Goal: Find specific page/section: Find specific page/section

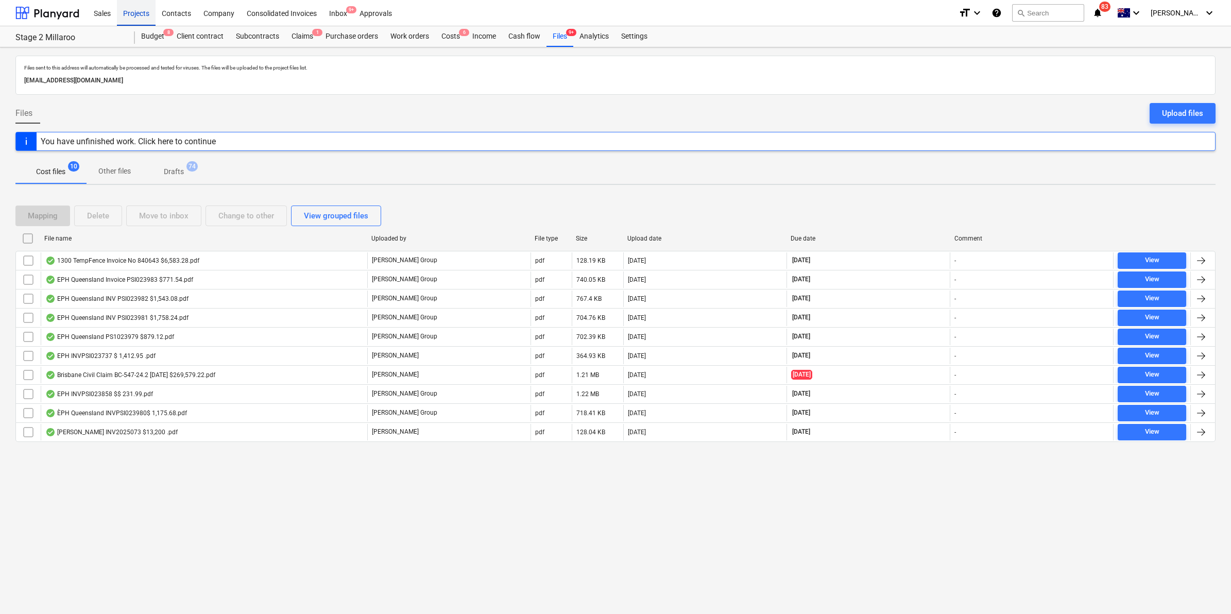
drag, startPoint x: 0, startPoint y: 0, endPoint x: 134, endPoint y: 17, distance: 134.9
click at [134, 17] on div "Projects" at bounding box center [136, 12] width 39 height 26
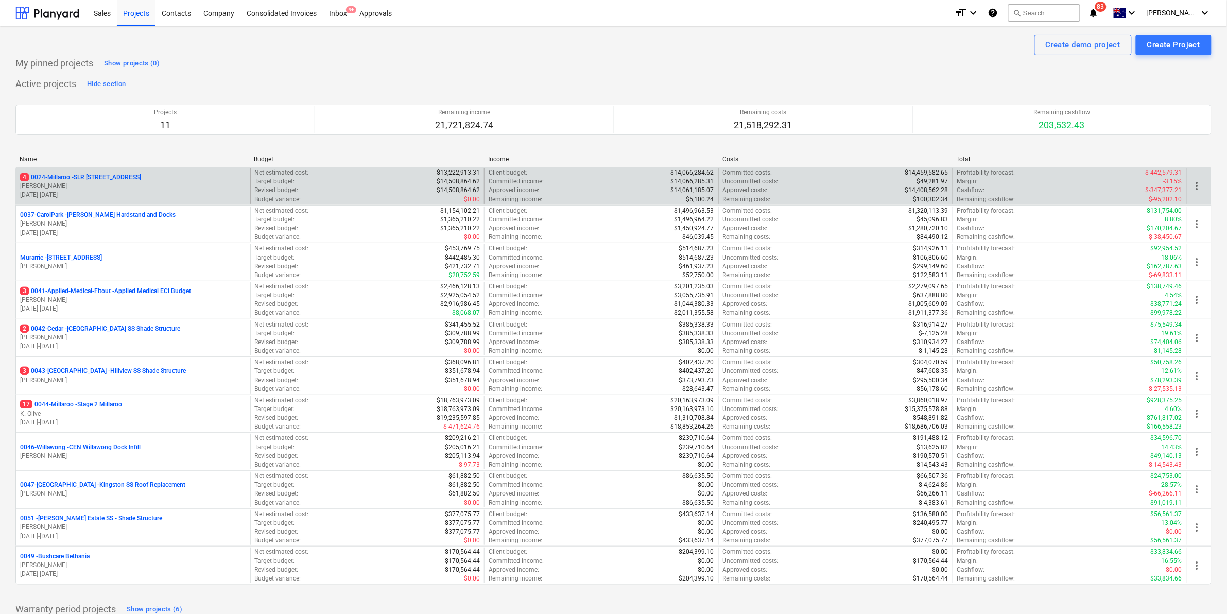
click at [79, 179] on p "4 0024-Millaroo - SLR [STREET_ADDRESS]" at bounding box center [80, 177] width 121 height 9
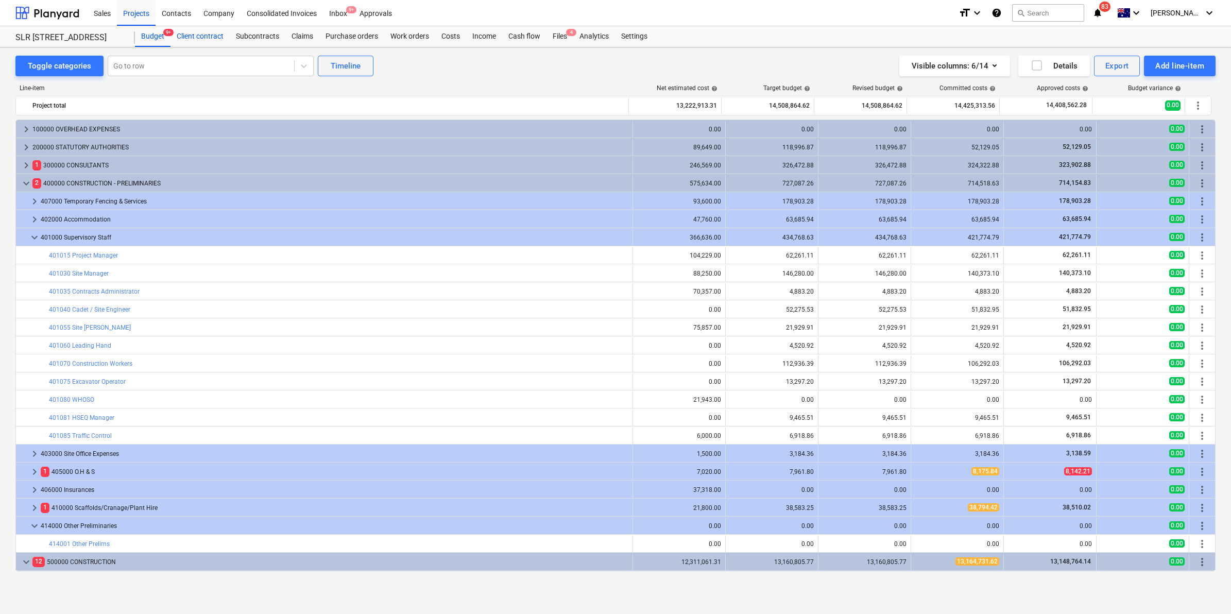
scroll to position [64, 0]
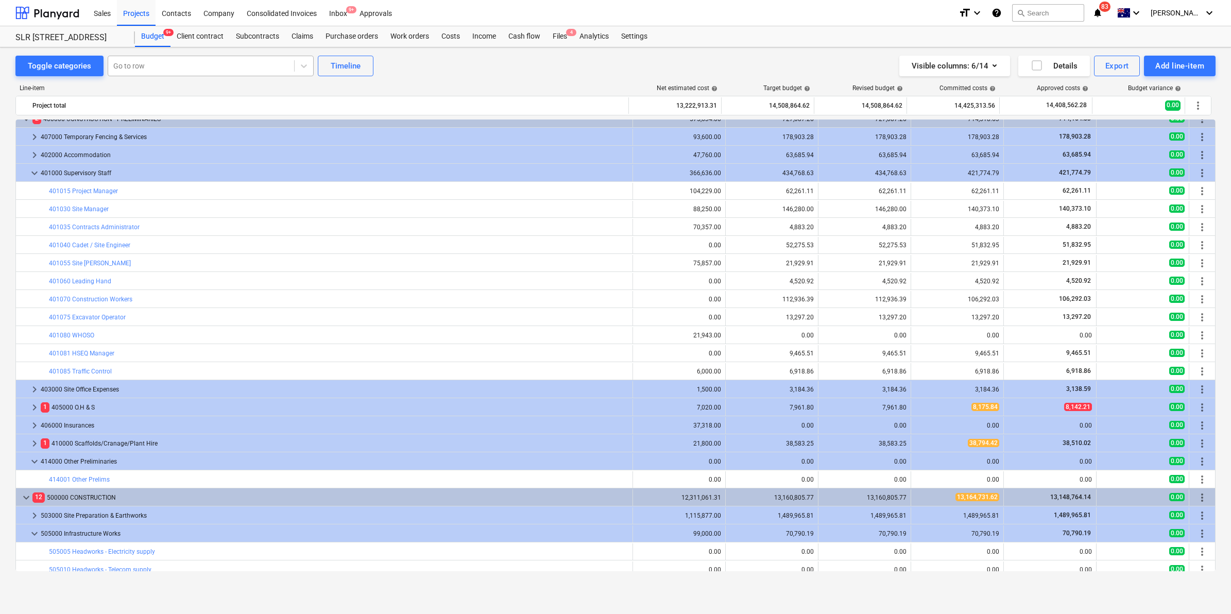
click at [165, 63] on div at bounding box center [201, 66] width 176 height 10
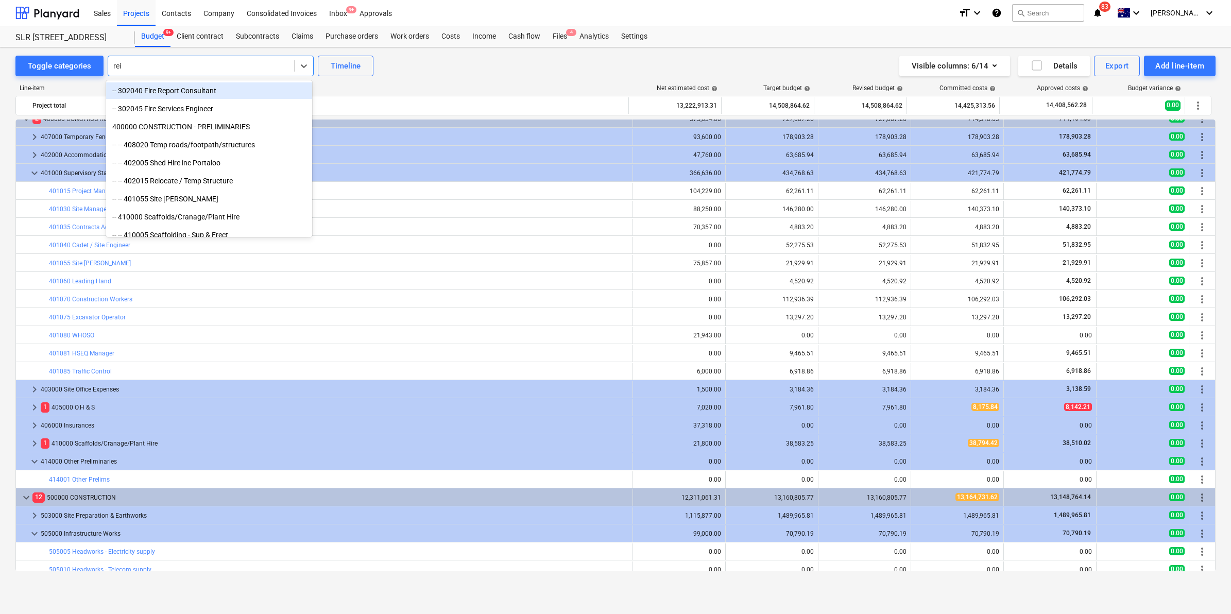
type input "rein"
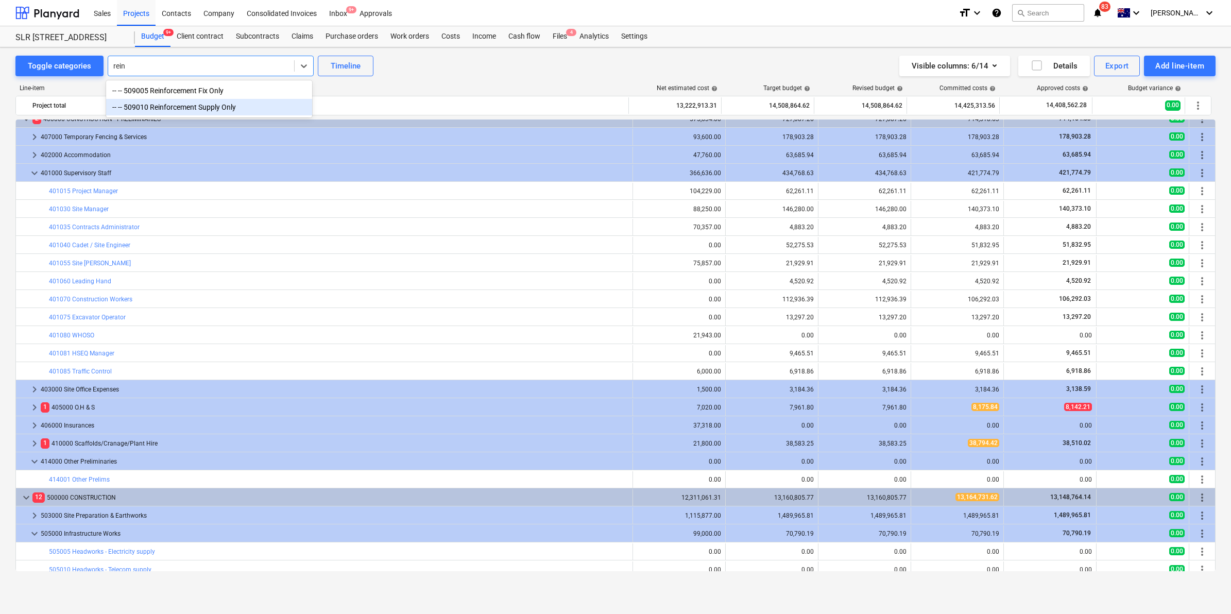
click at [194, 112] on div "-- -- 509010 Reinforcement Supply Only" at bounding box center [209, 107] width 206 height 16
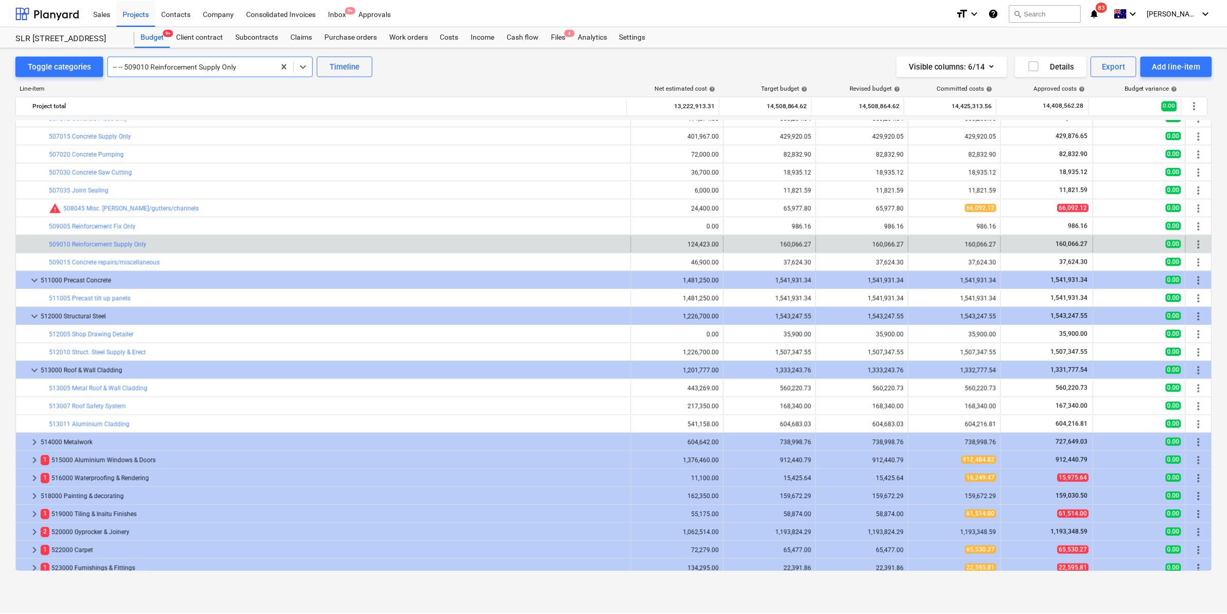
scroll to position [664, 0]
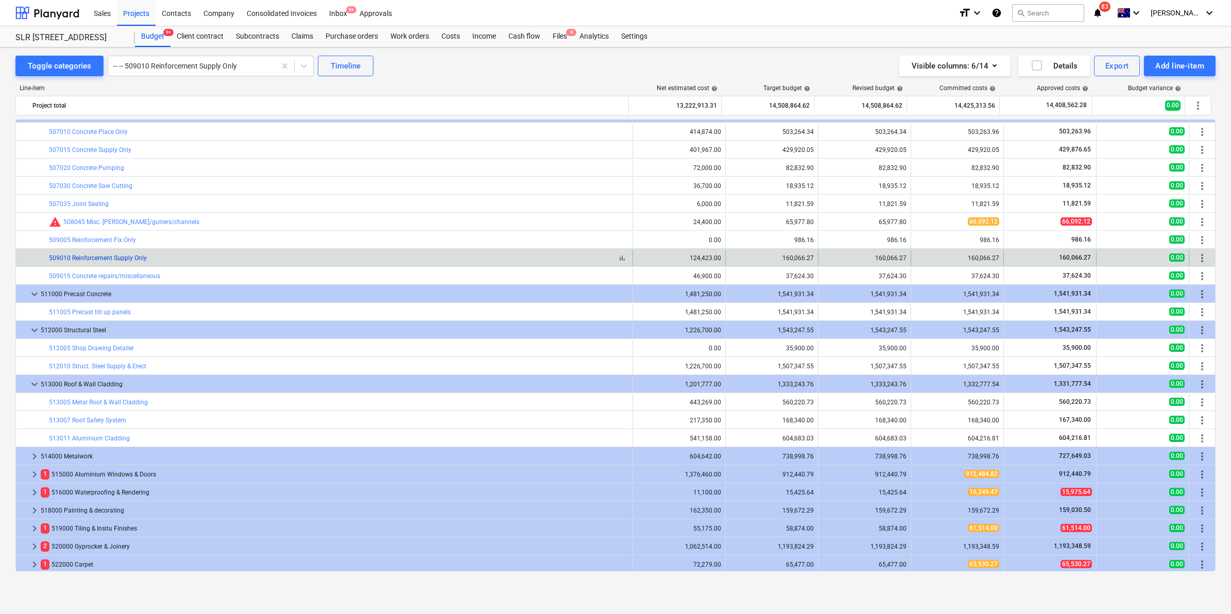
click at [103, 258] on link "509010 Reinforcement Supply Only" at bounding box center [98, 257] width 98 height 7
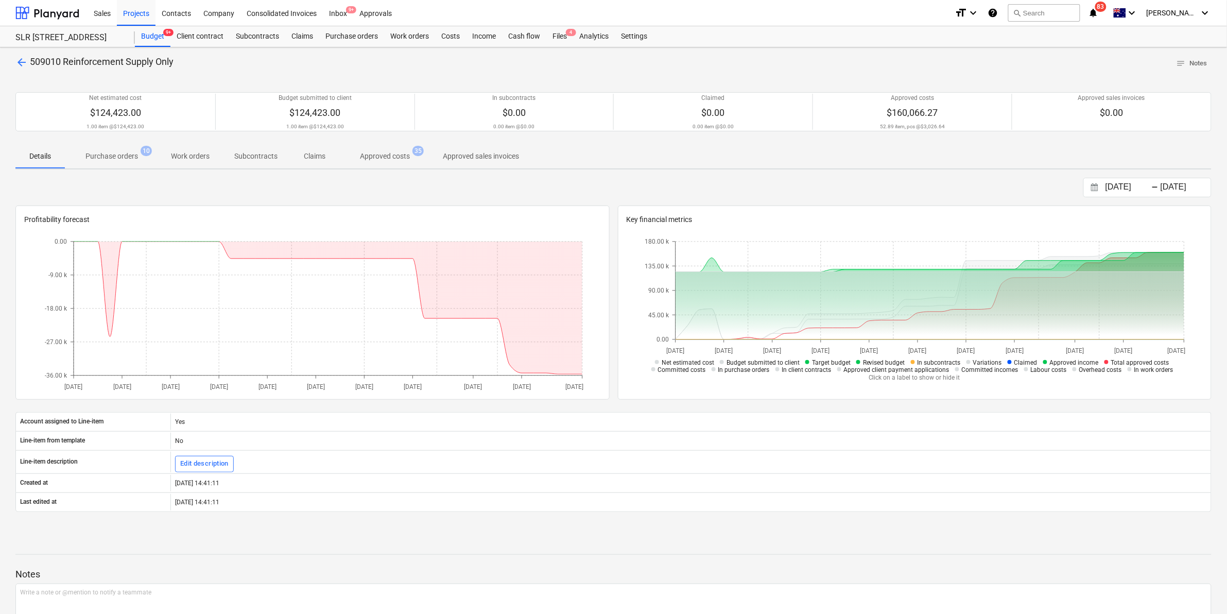
click at [99, 159] on p "Purchase orders" at bounding box center [111, 156] width 53 height 11
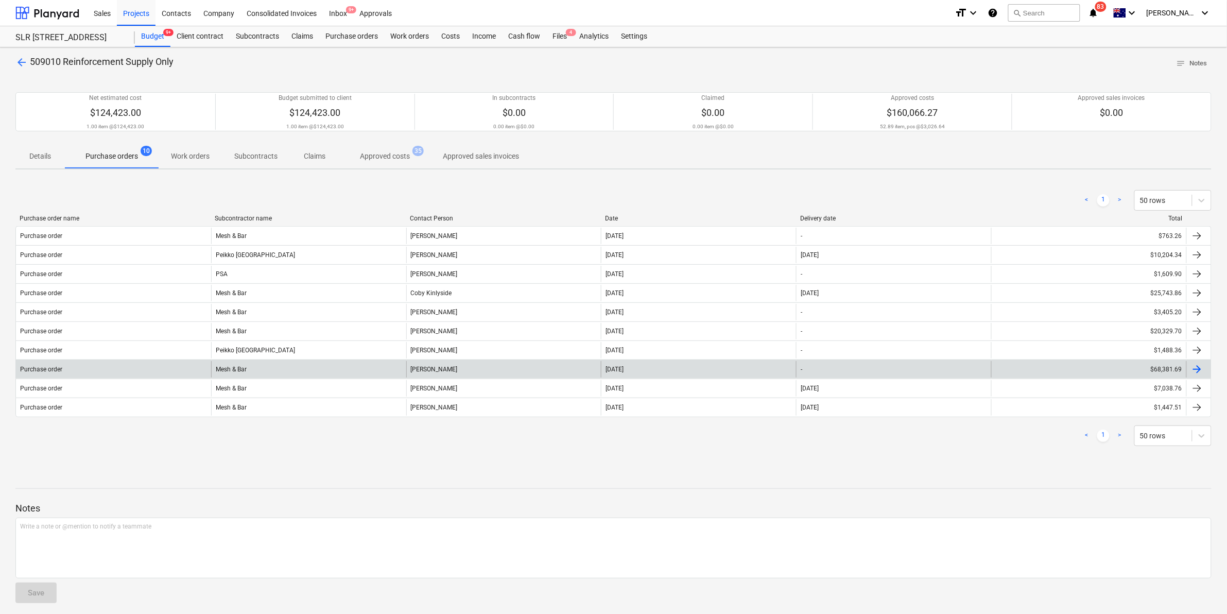
click at [1041, 374] on div "$68,381.69" at bounding box center [1088, 369] width 195 height 16
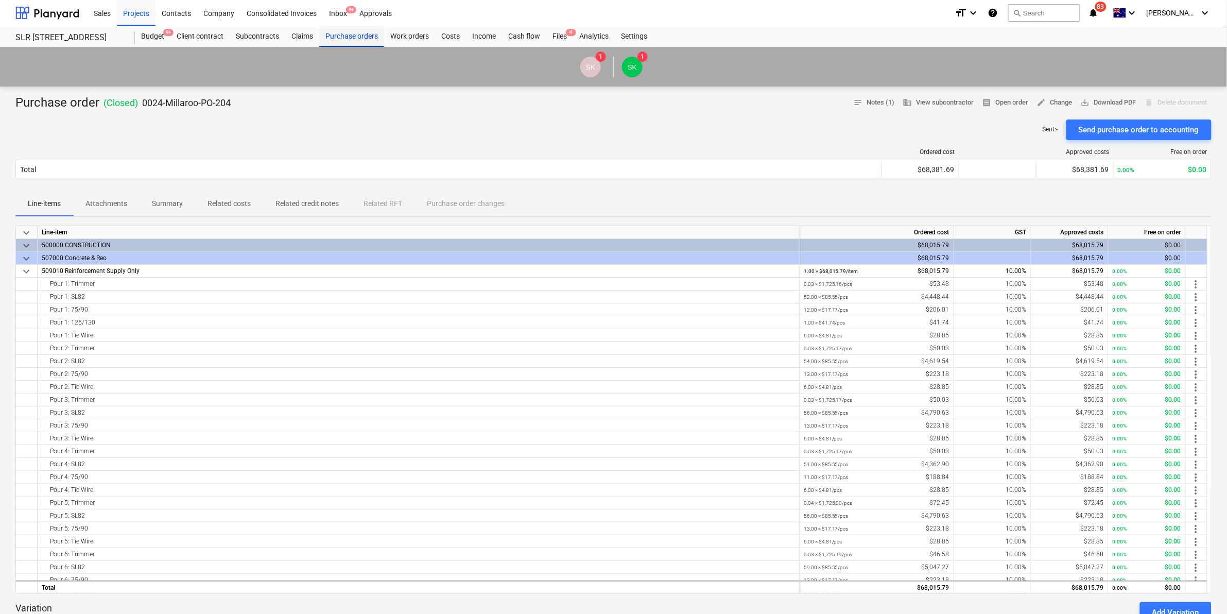
click at [367, 35] on div "Purchase orders" at bounding box center [351, 36] width 65 height 21
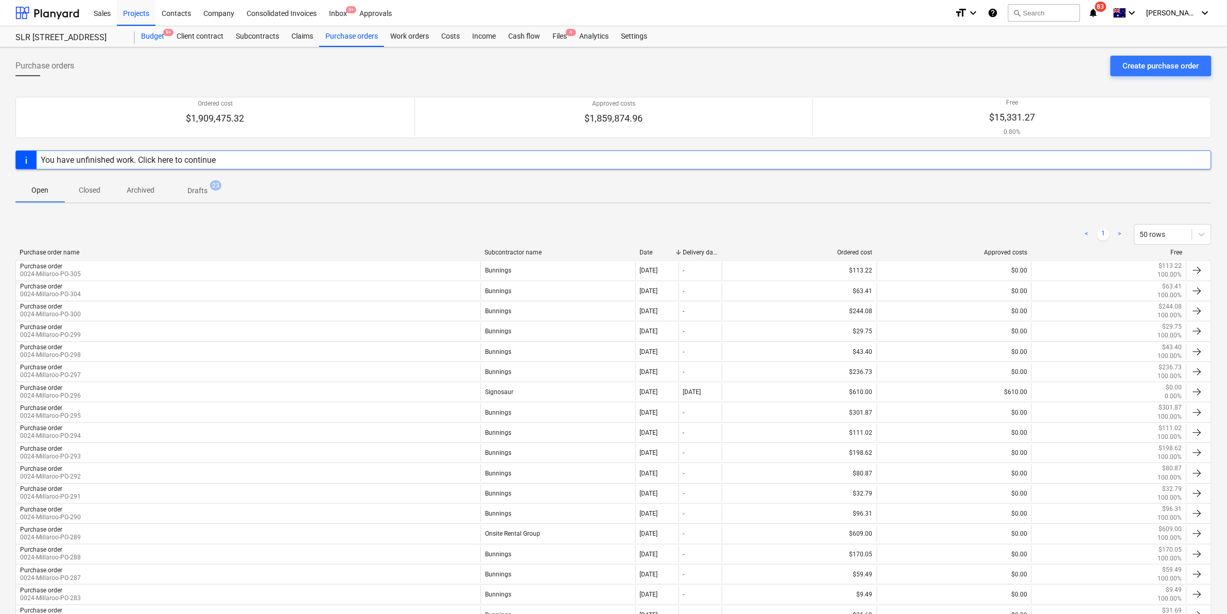
click at [158, 37] on div "Budget 9+" at bounding box center [153, 36] width 36 height 21
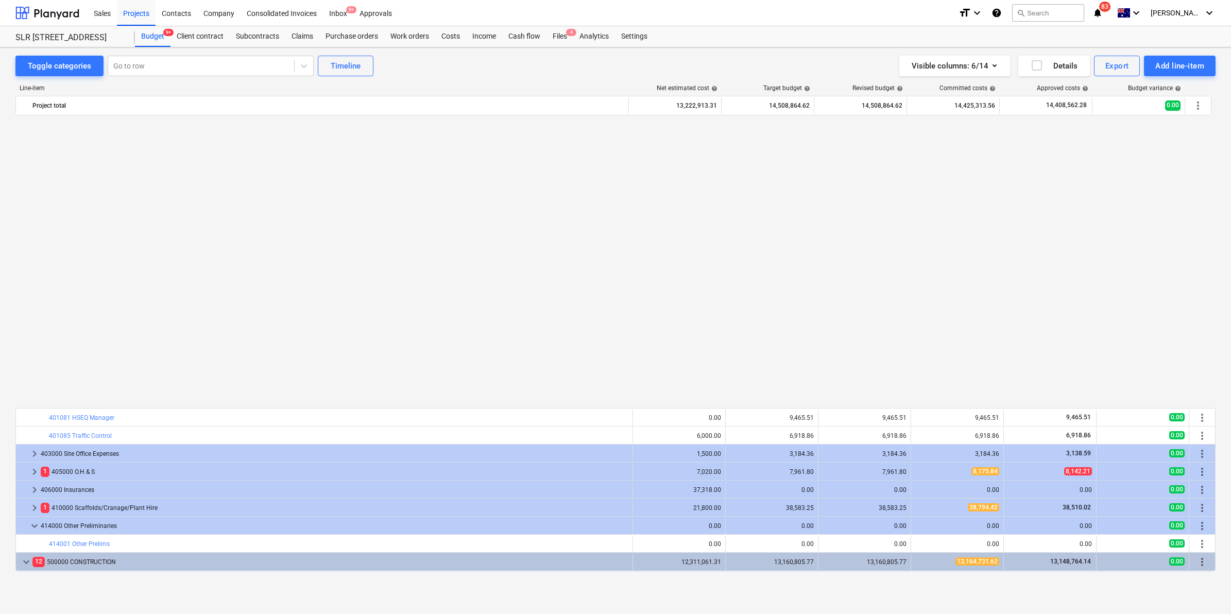
scroll to position [664, 0]
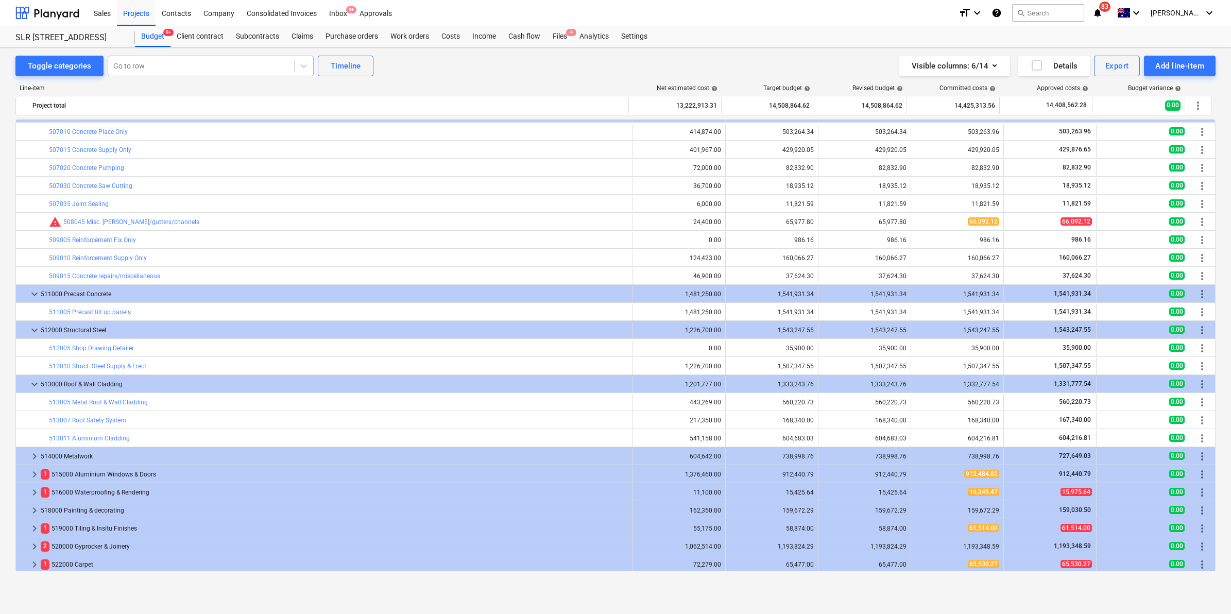
click at [150, 66] on div at bounding box center [201, 66] width 176 height 10
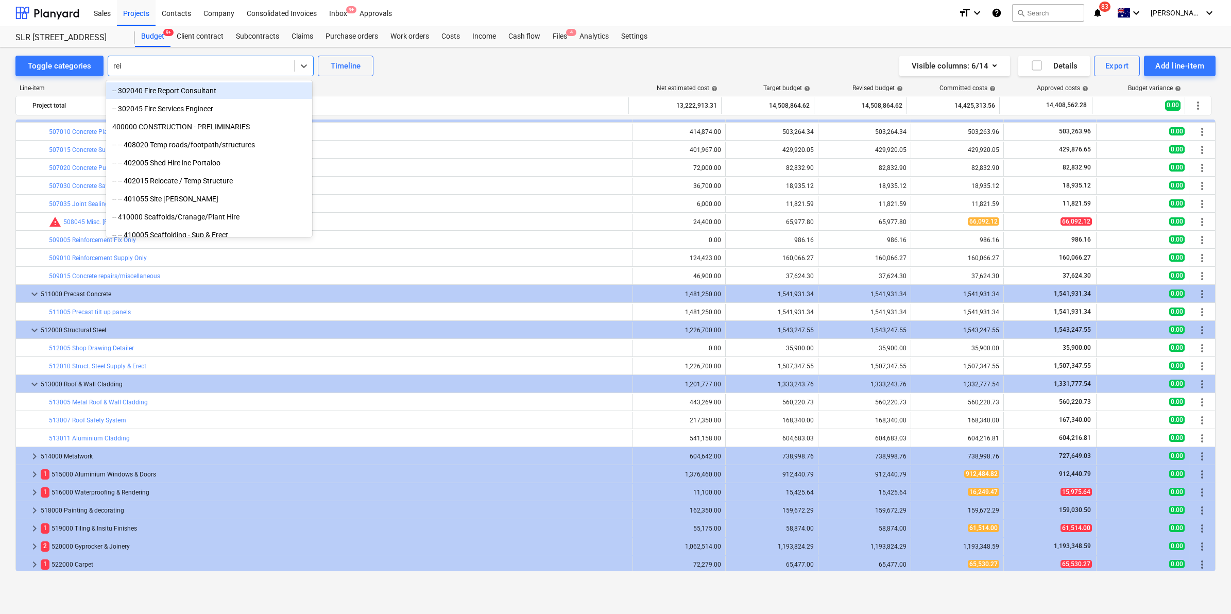
type input "rein"
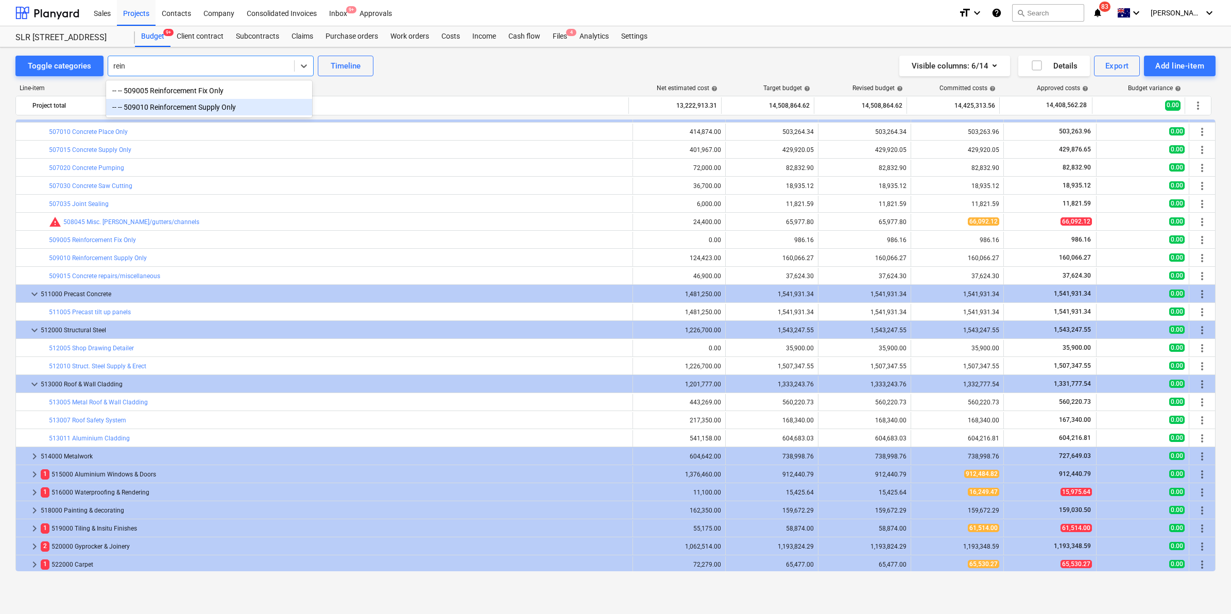
click at [194, 102] on div "-- -- 509010 Reinforcement Supply Only" at bounding box center [209, 107] width 206 height 16
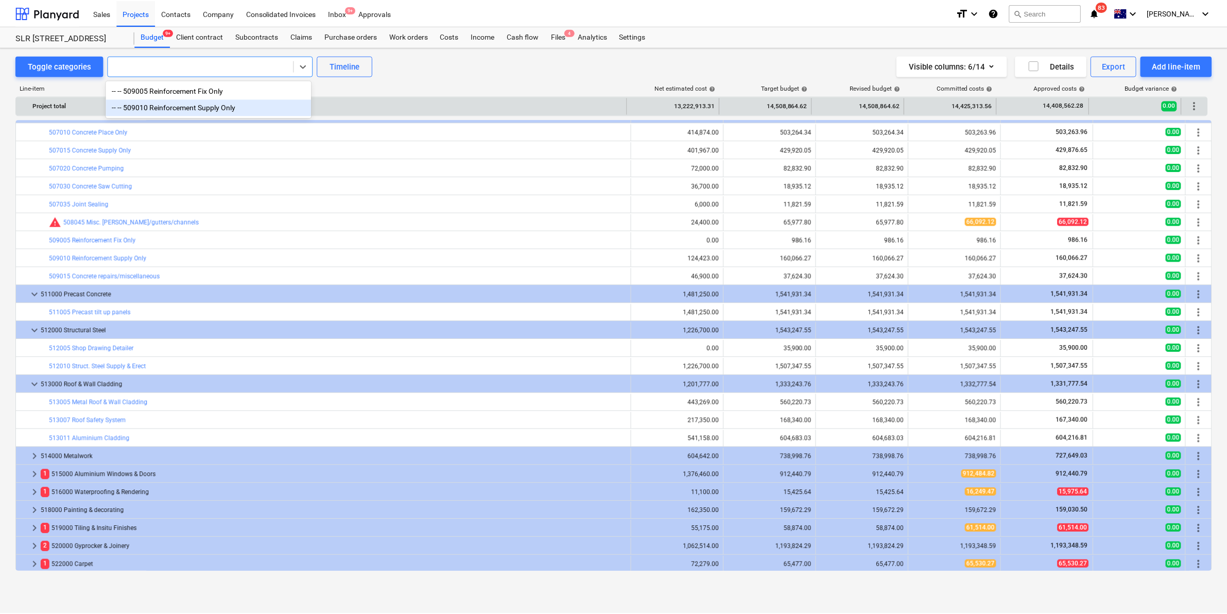
scroll to position [793, 0]
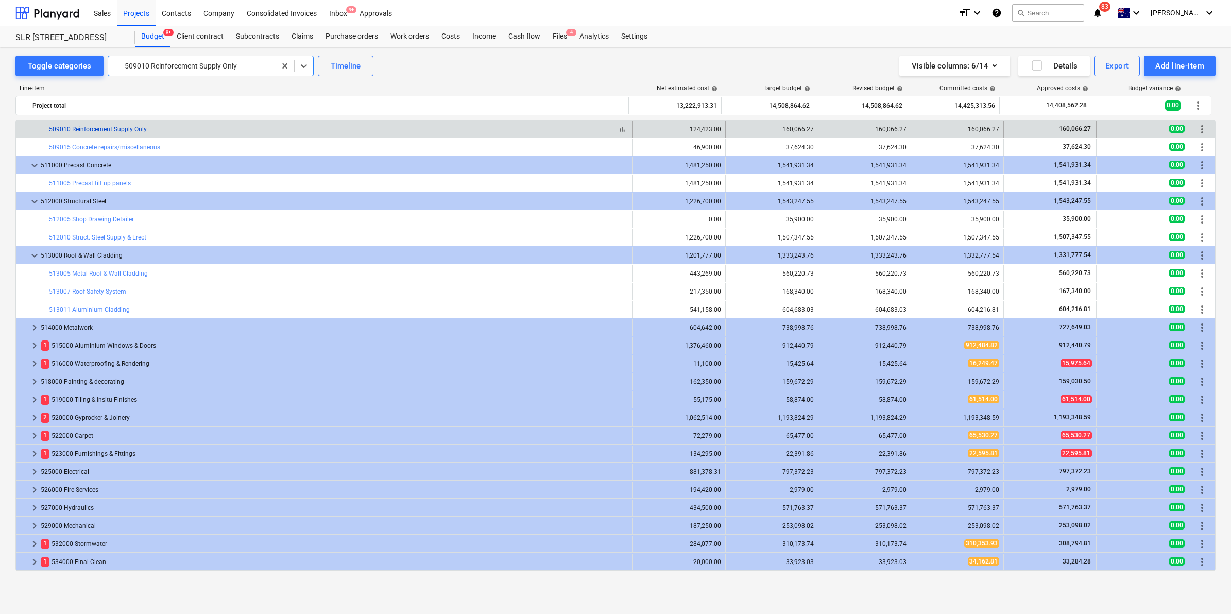
click at [134, 127] on link "509010 Reinforcement Supply Only" at bounding box center [98, 129] width 98 height 7
